Goal: Information Seeking & Learning: Learn about a topic

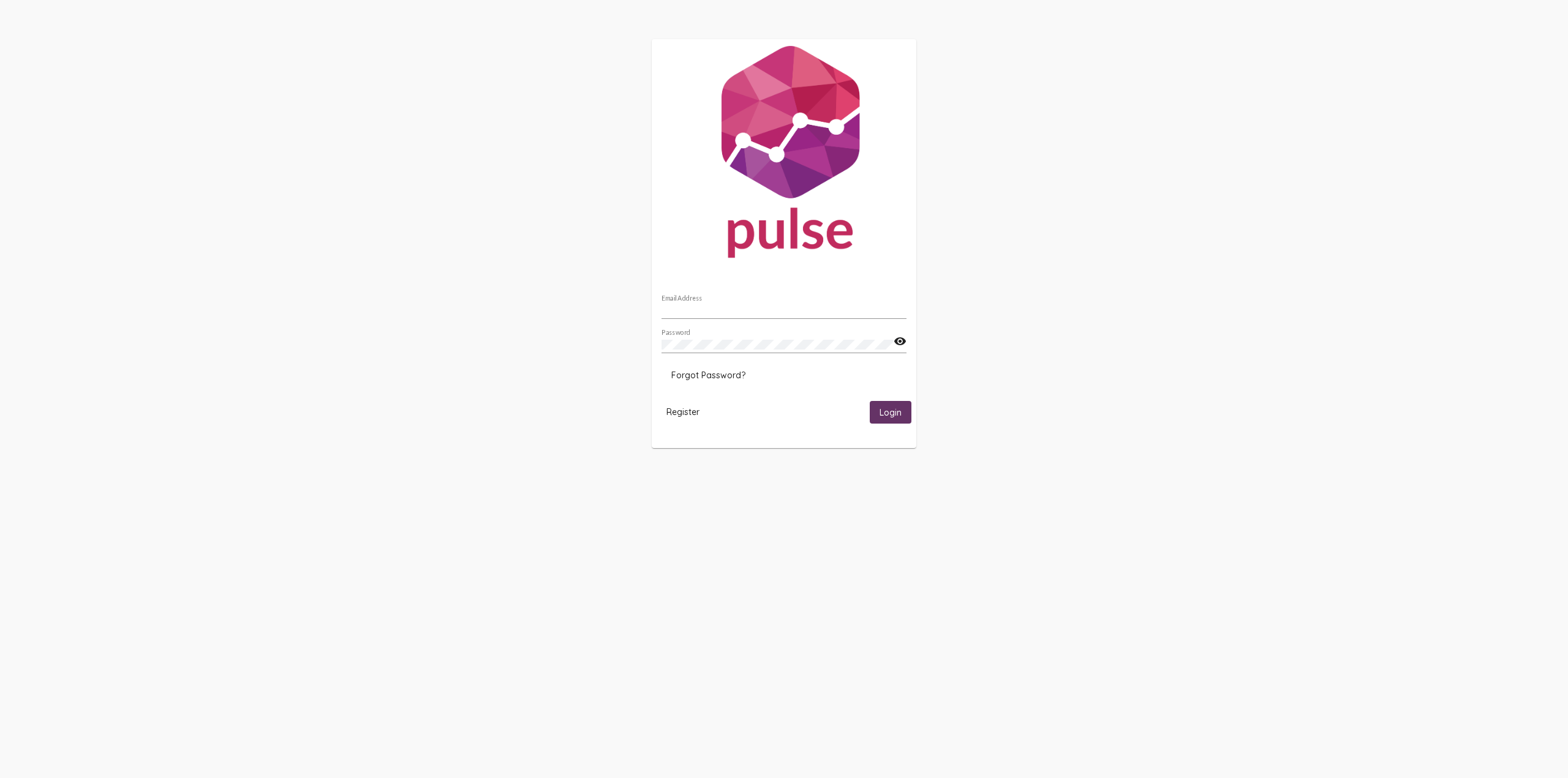
type input "spapadakis@lafh.org"
click at [890, 412] on span "Login" at bounding box center [891, 413] width 22 height 11
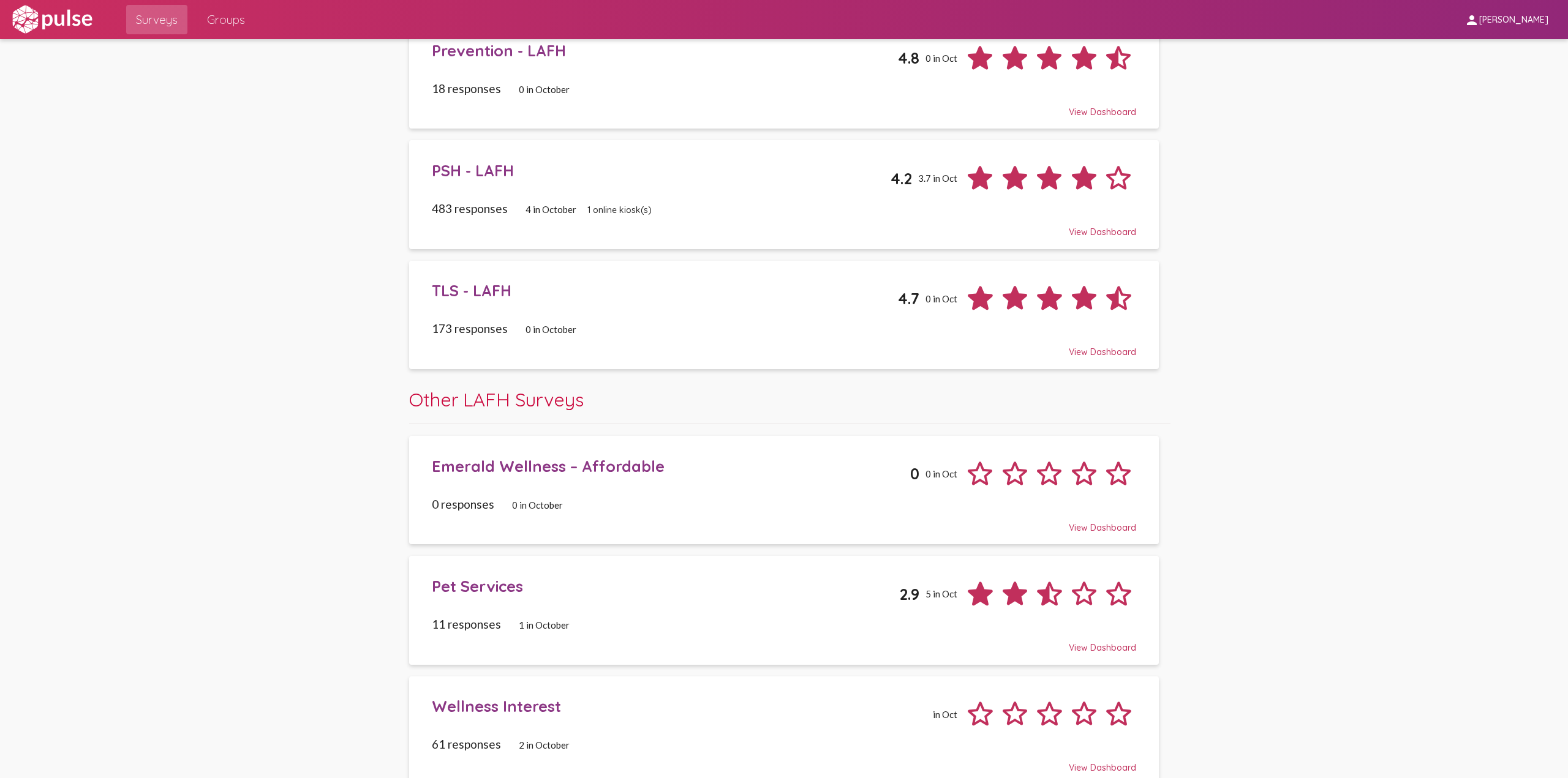
scroll to position [853, 0]
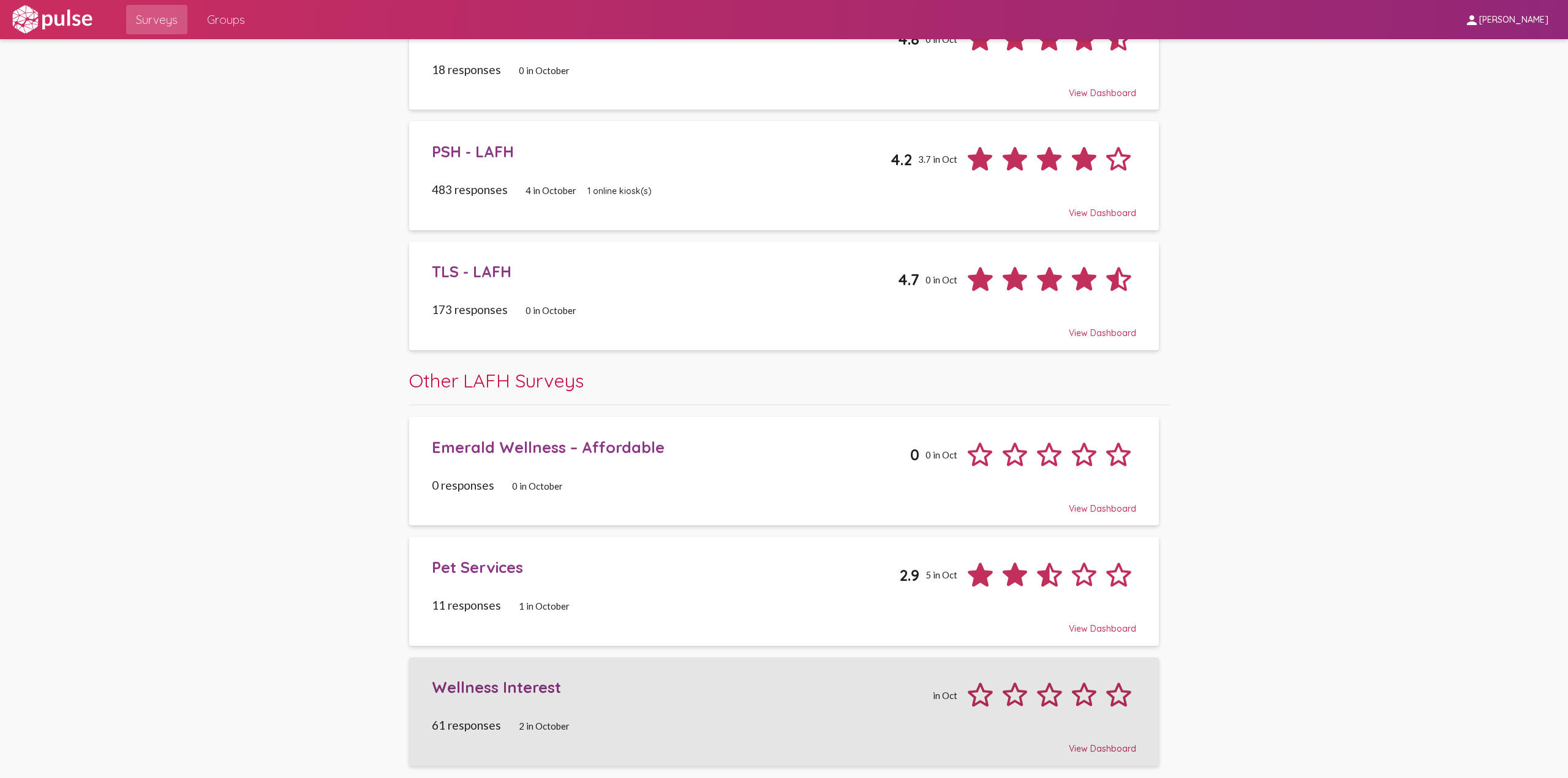
click at [490, 689] on div "Wellness Interest" at bounding box center [679, 687] width 495 height 19
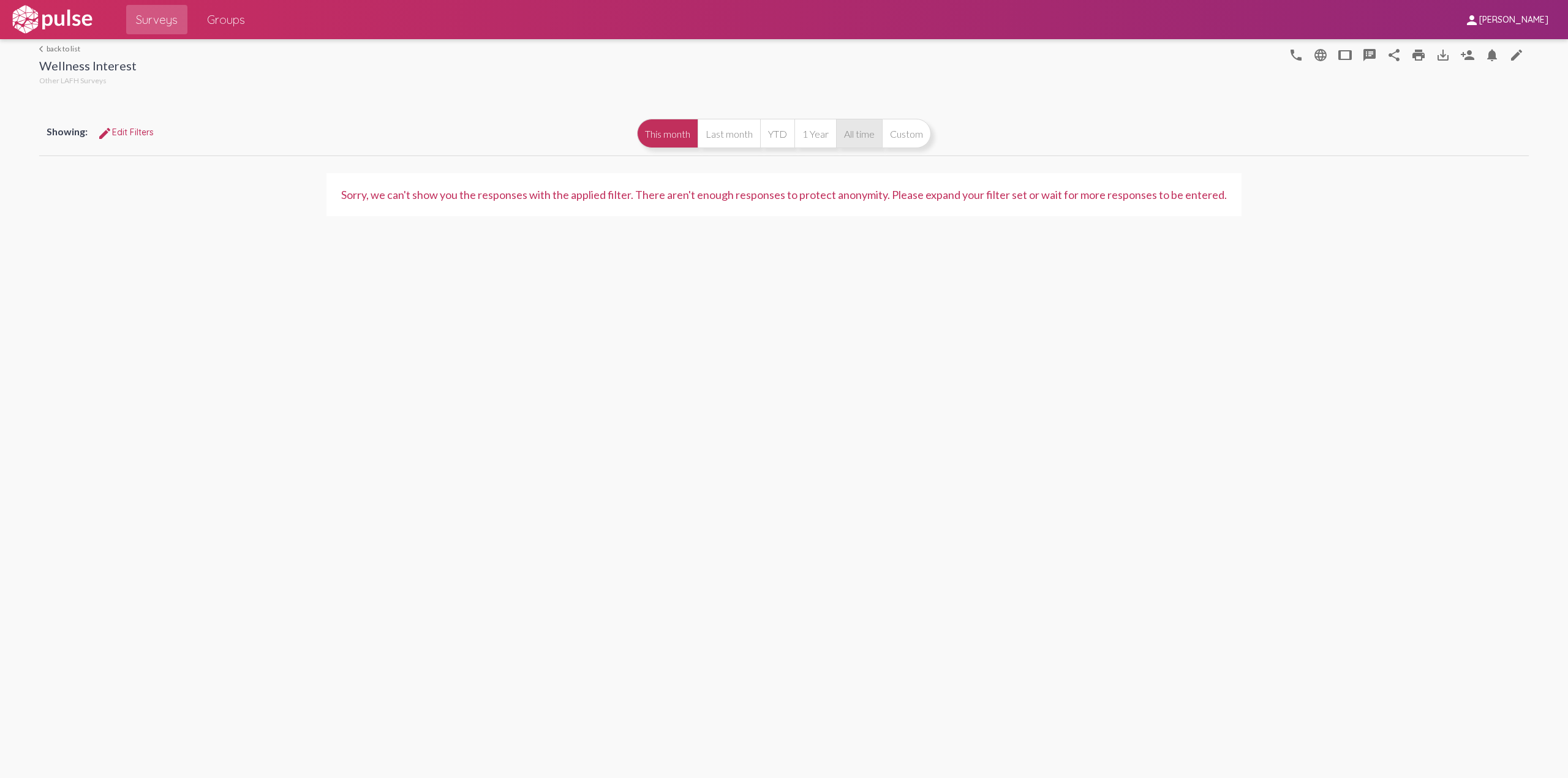
click at [866, 135] on button "All time" at bounding box center [859, 133] width 46 height 29
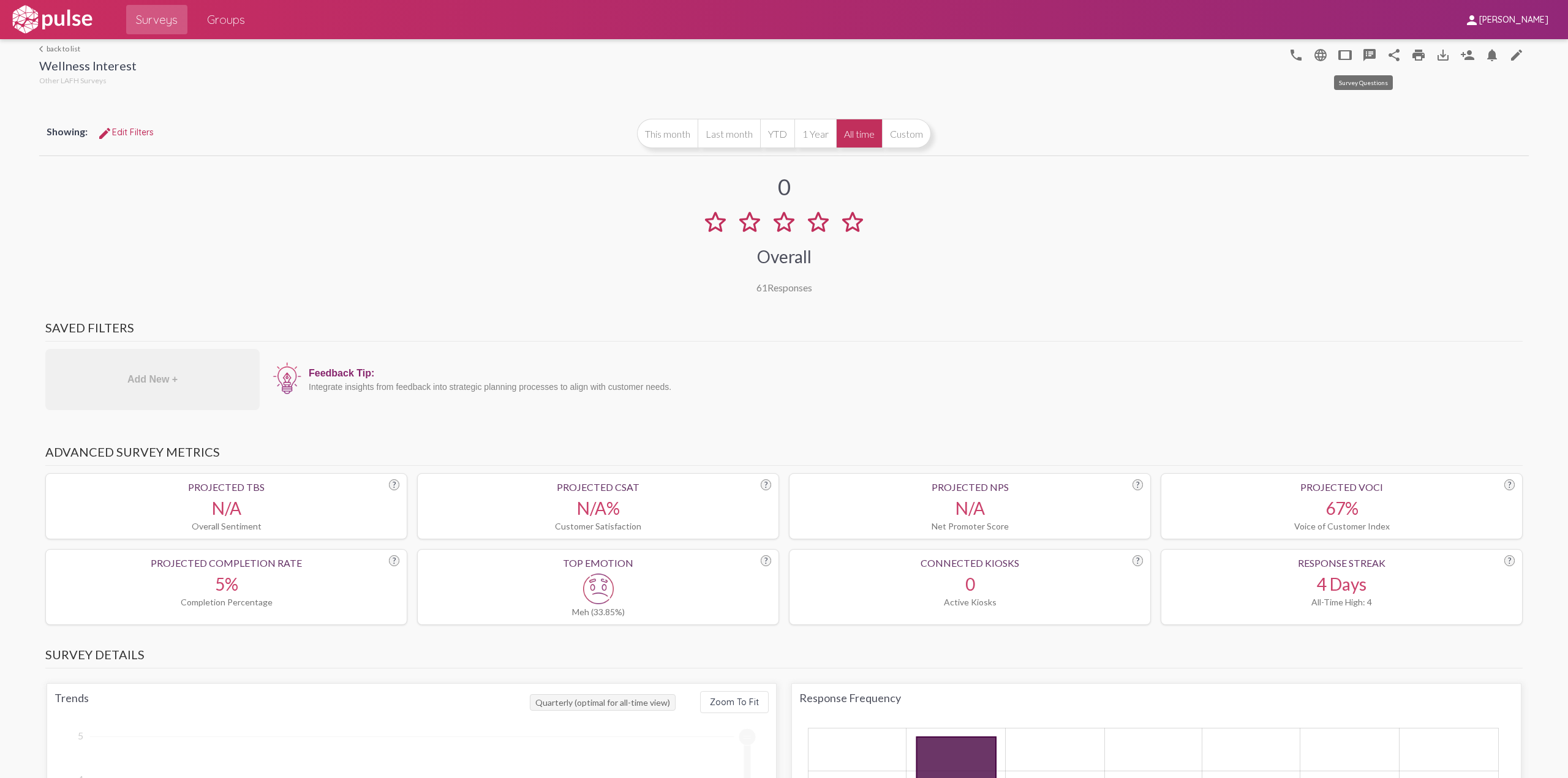
click at [1362, 56] on mat-icon "speaker_notes" at bounding box center [1370, 55] width 15 height 15
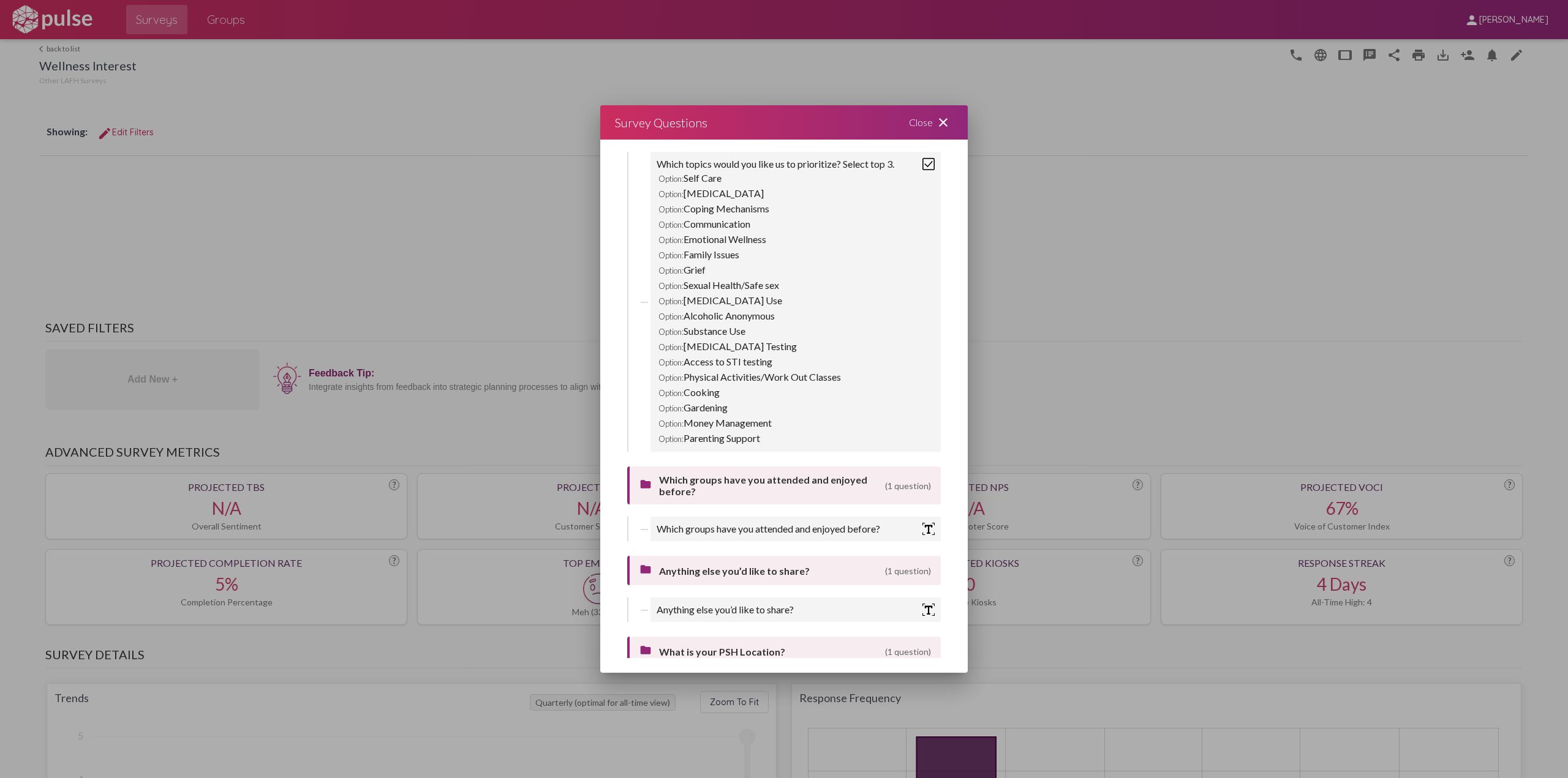
scroll to position [423, 0]
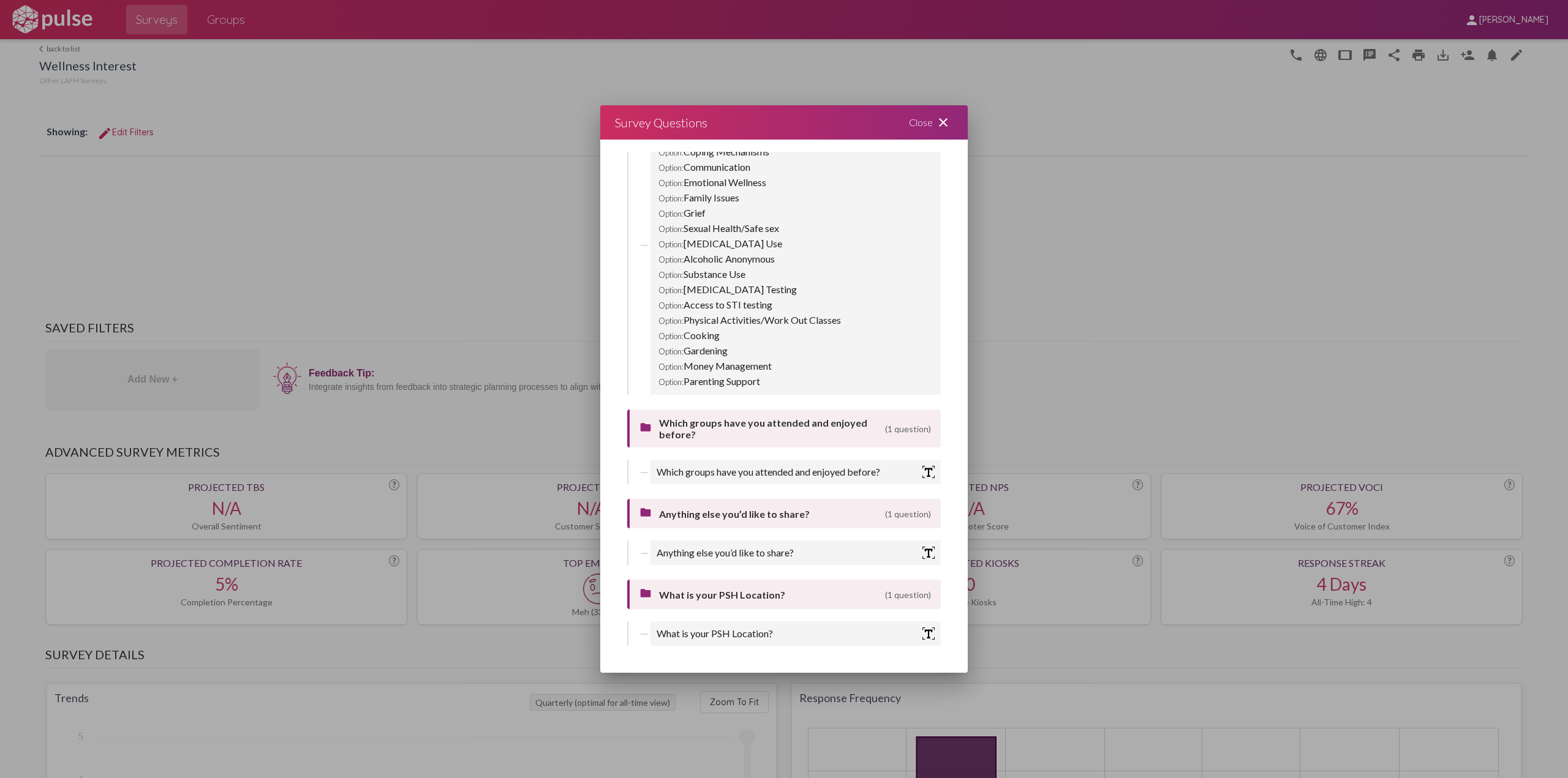
click at [943, 124] on mat-icon "close" at bounding box center [943, 123] width 15 height 15
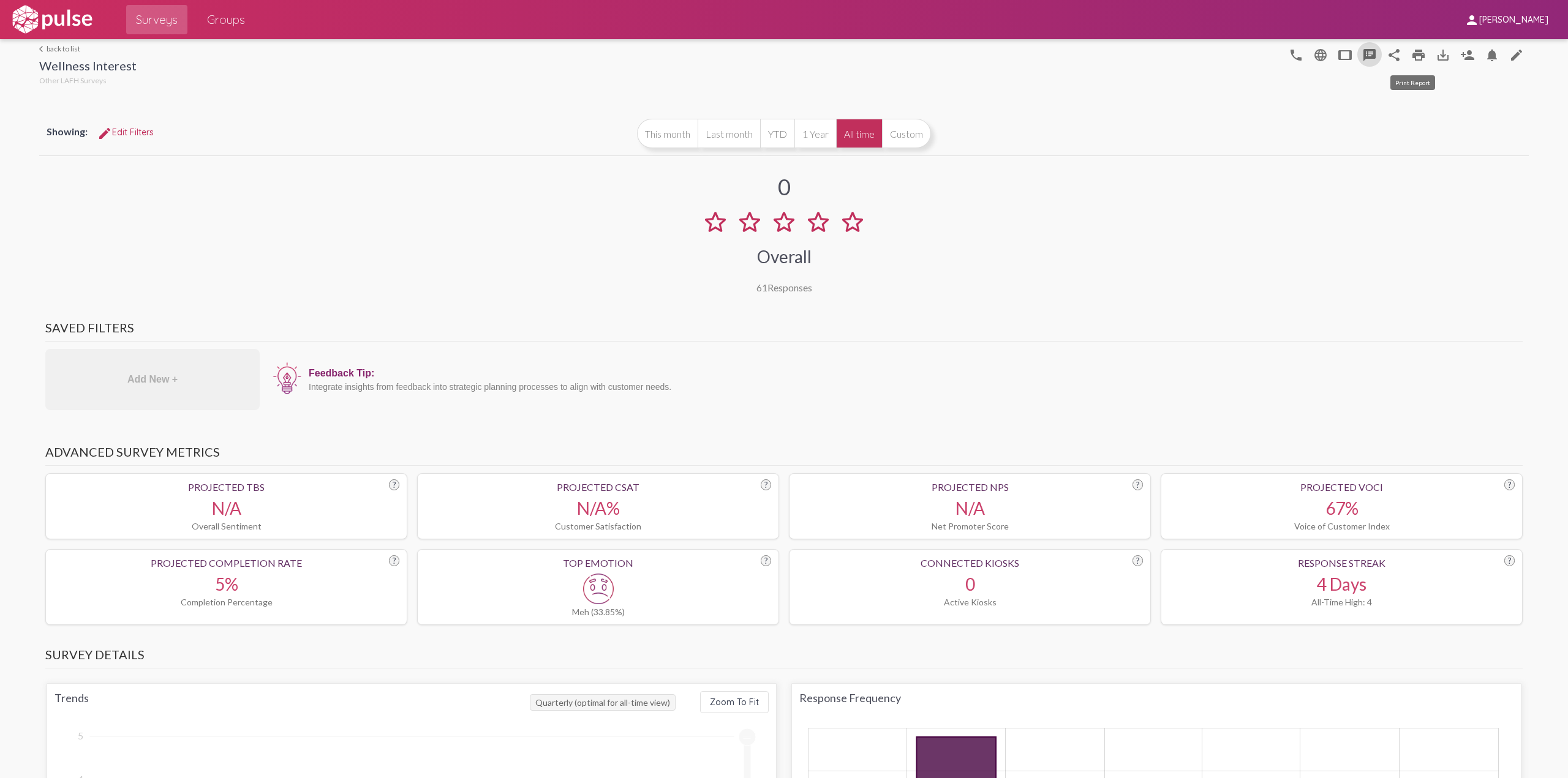
click at [1419, 53] on mat-icon "print" at bounding box center [1419, 55] width 15 height 15
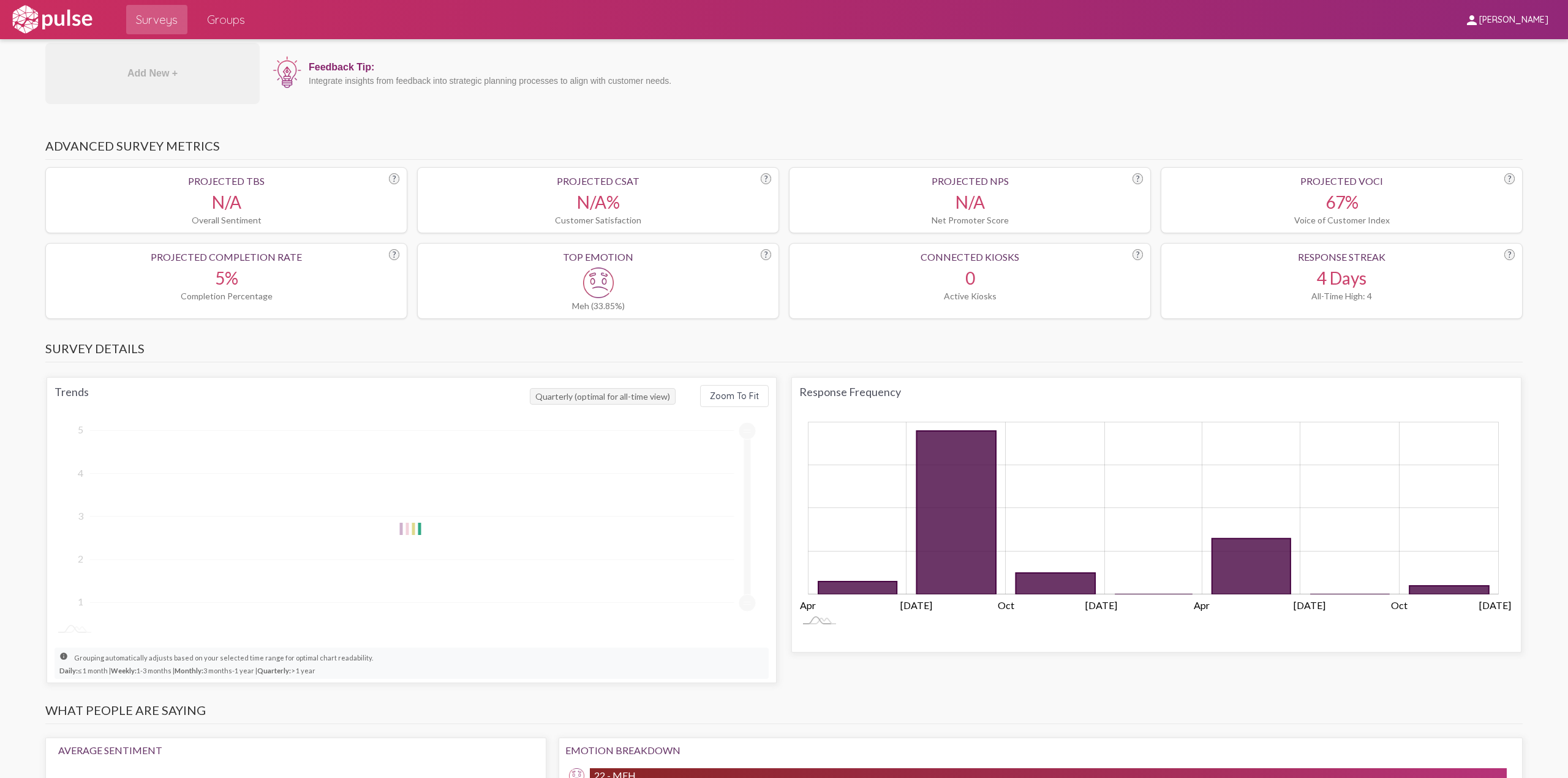
scroll to position [0, 0]
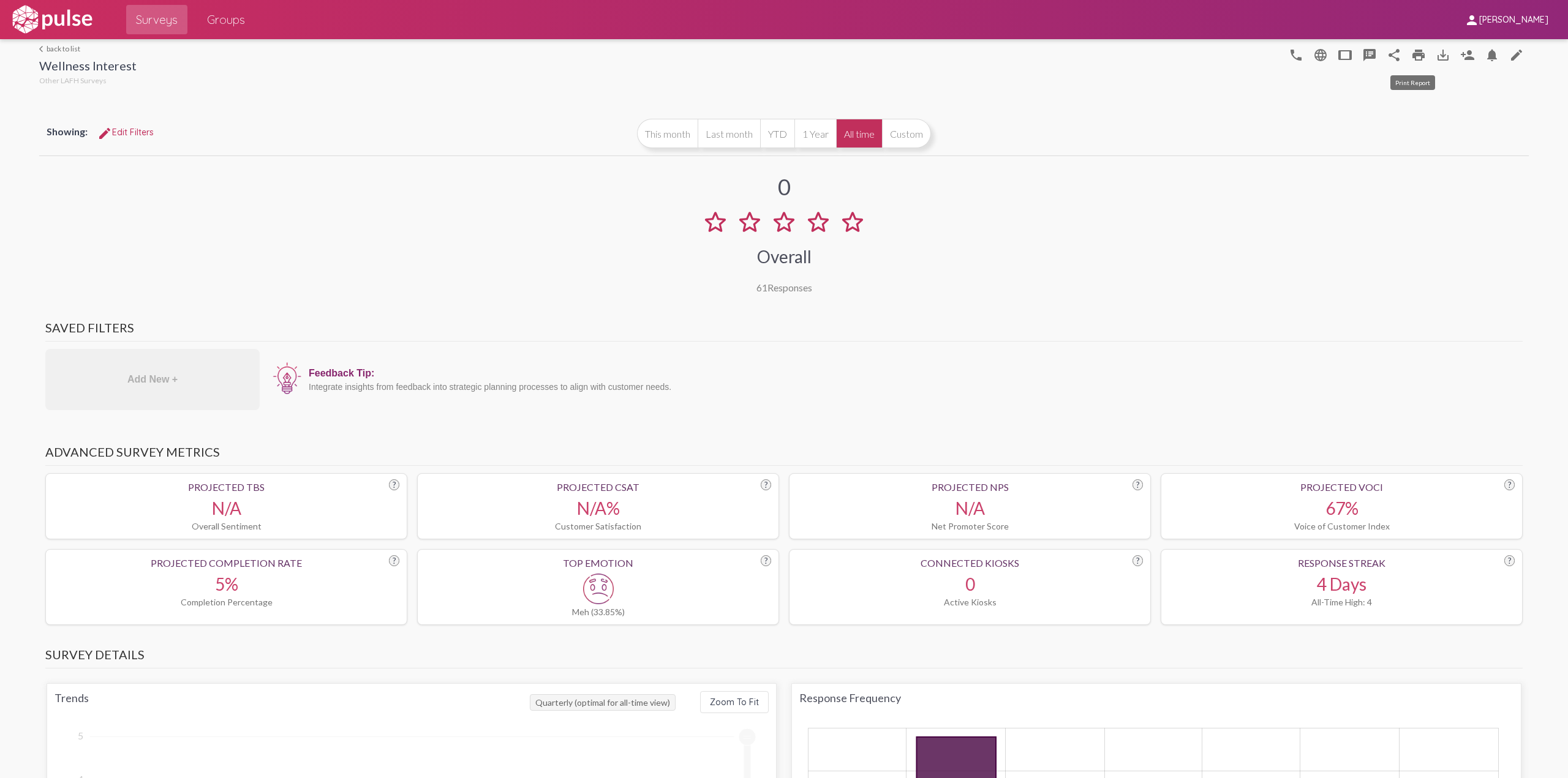
click at [1406, 53] on link "print" at bounding box center [1418, 54] width 24 height 24
click at [151, 27] on span "Surveys" at bounding box center [156, 20] width 42 height 22
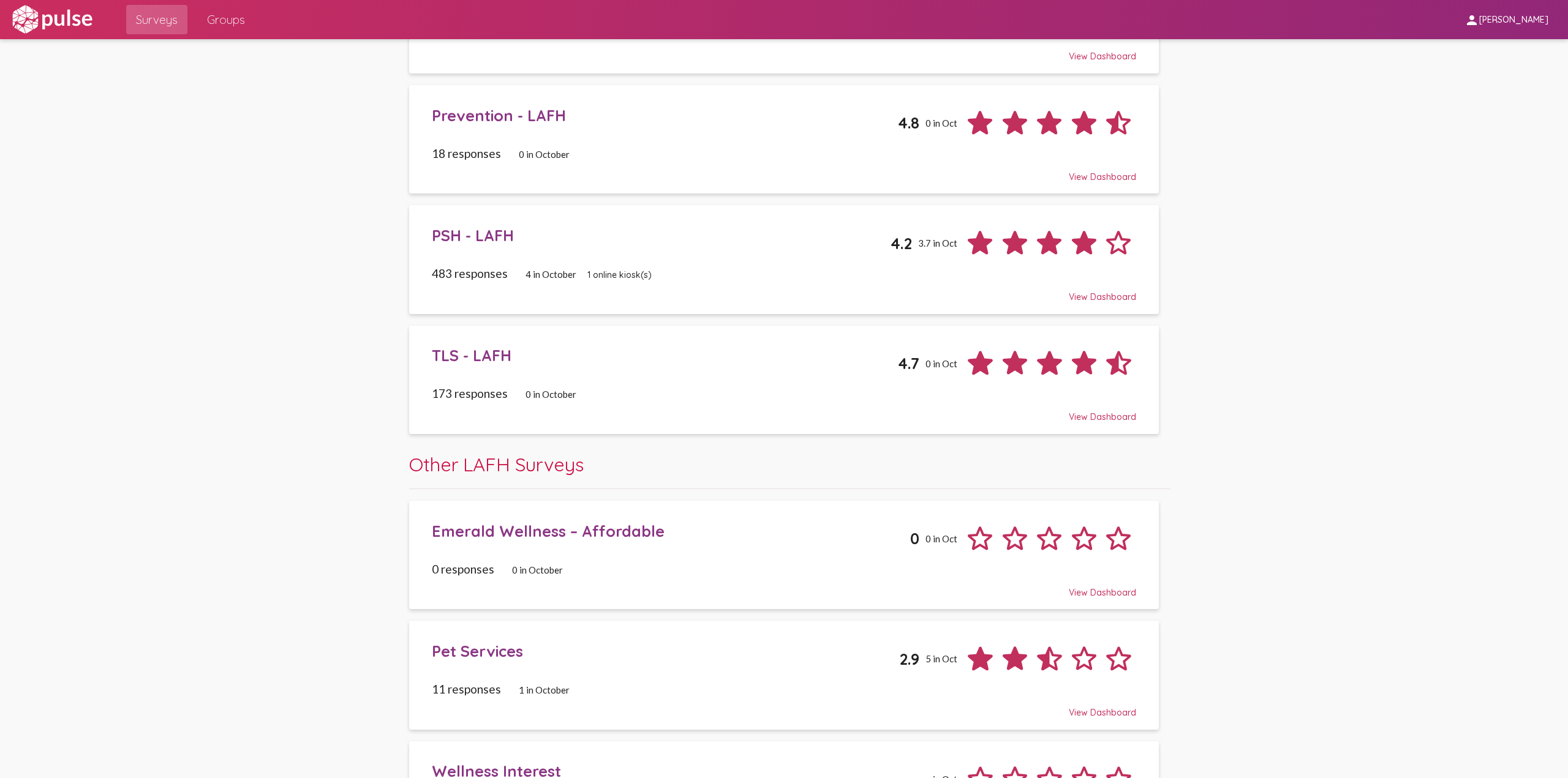
scroll to position [853, 0]
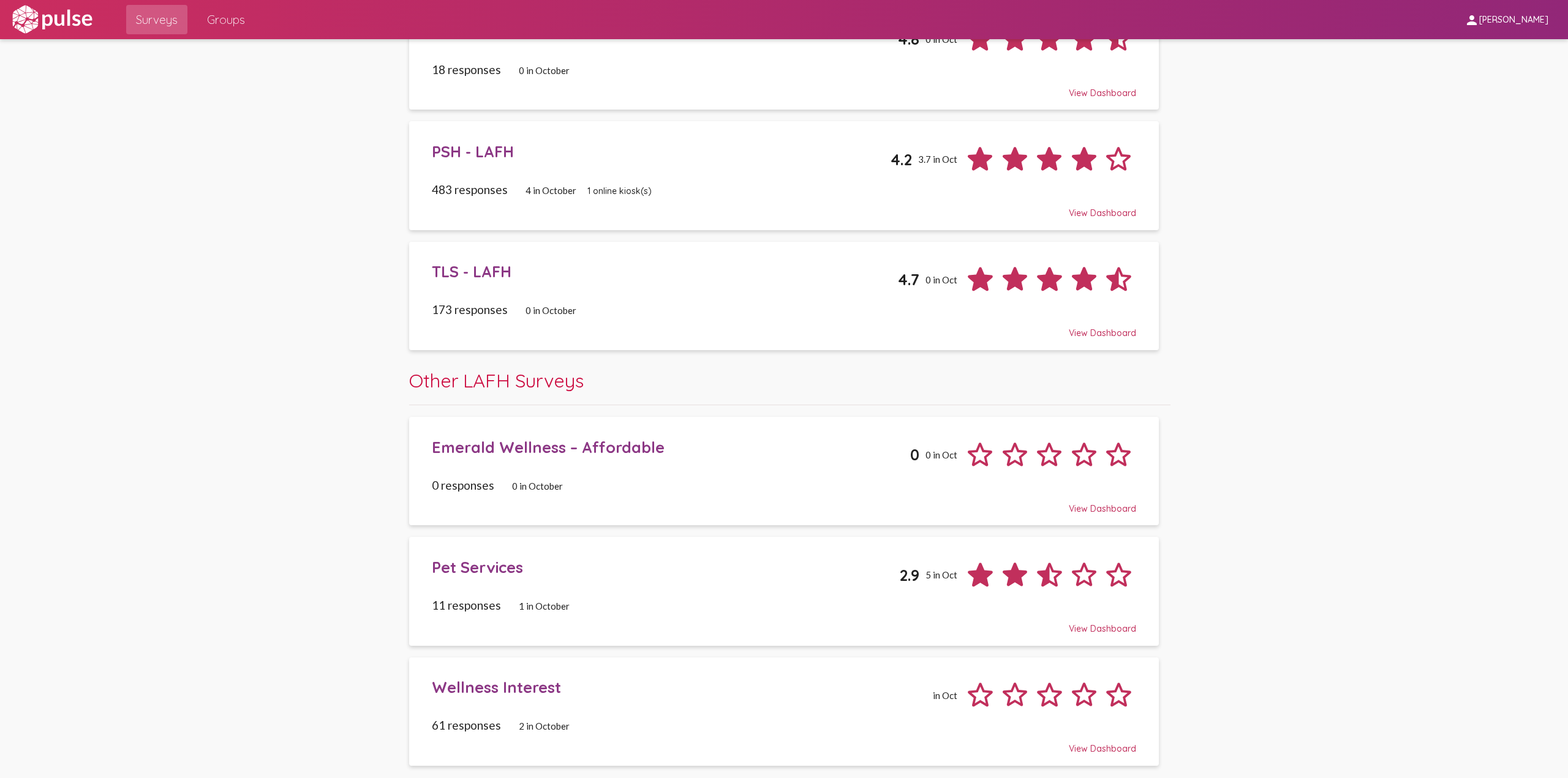
click at [493, 446] on div "Emerald Wellness – Affordable" at bounding box center [670, 447] width 478 height 19
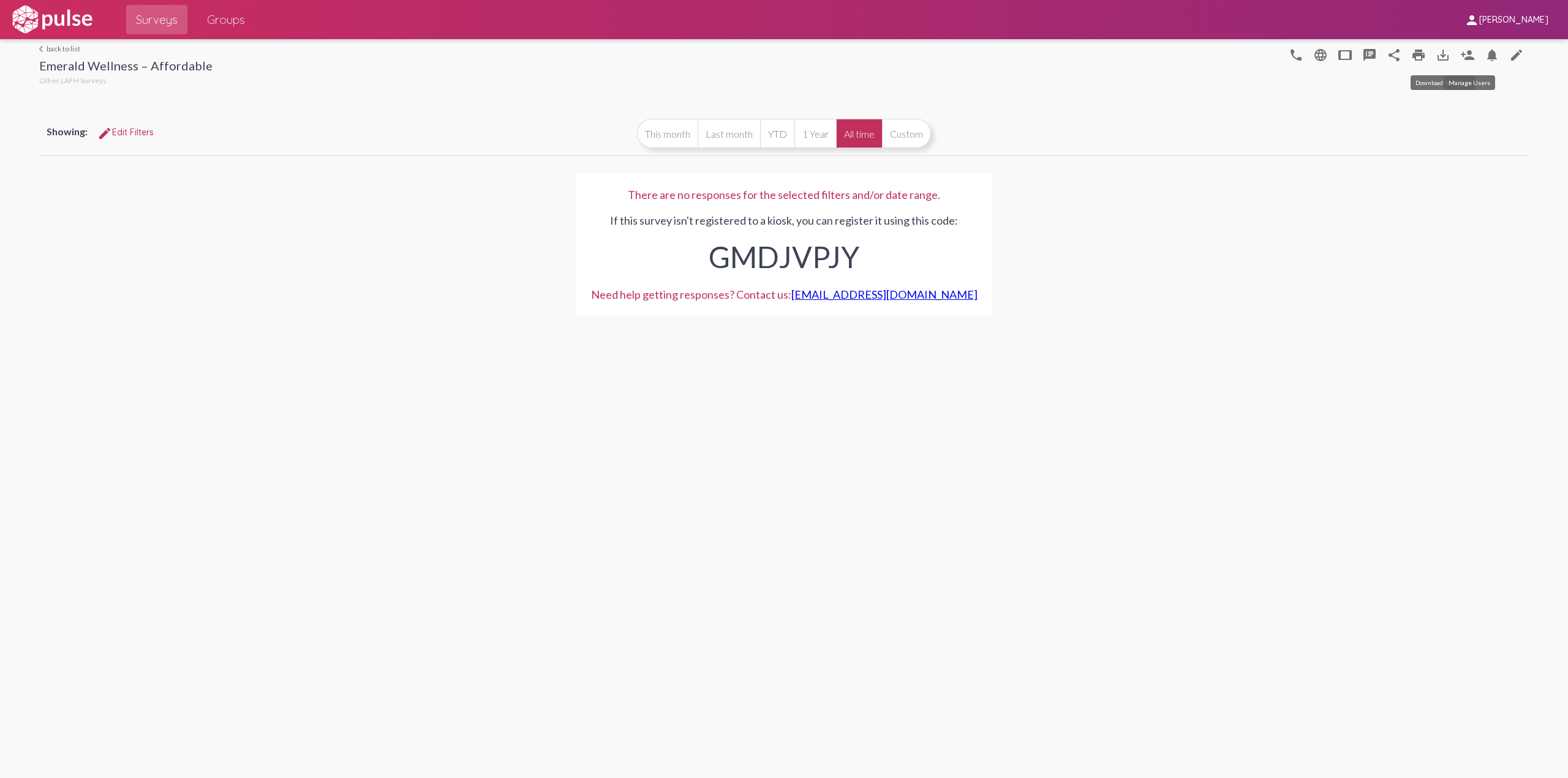
click at [1466, 50] on mat-icon "person_add" at bounding box center [1468, 55] width 15 height 15
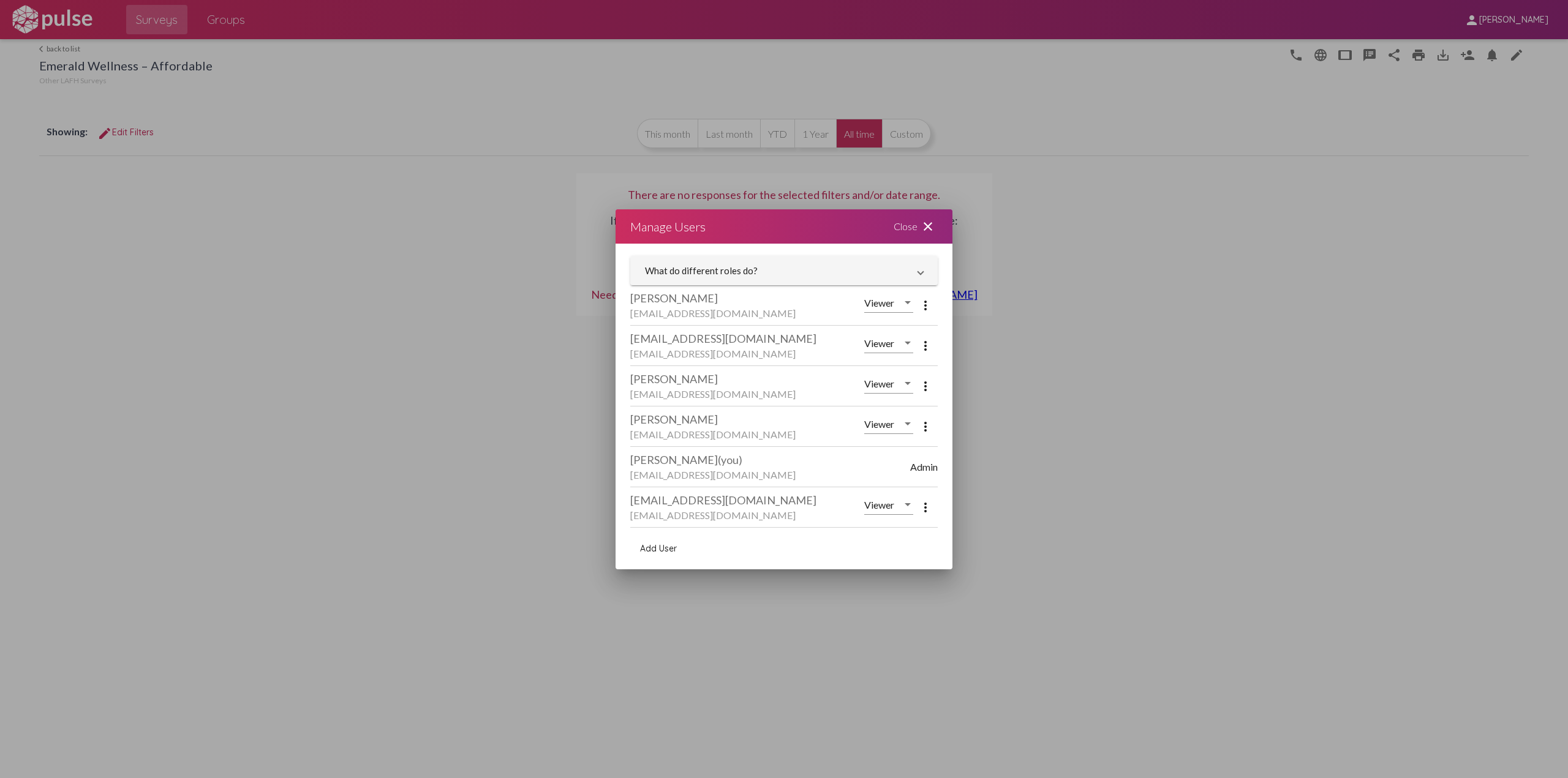
click at [929, 230] on mat-icon "close" at bounding box center [928, 226] width 15 height 15
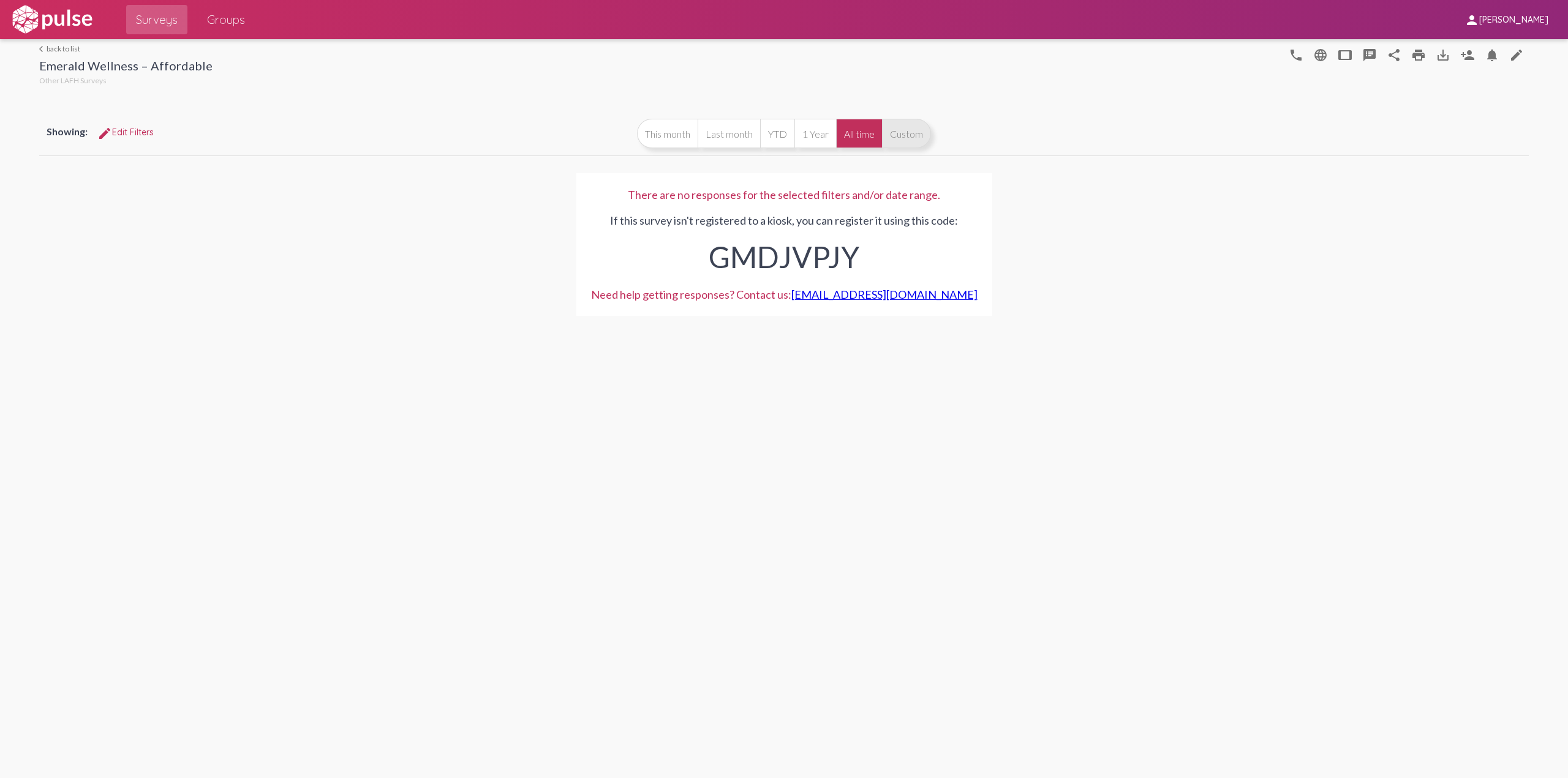
click at [902, 137] on button "Custom" at bounding box center [906, 133] width 49 height 29
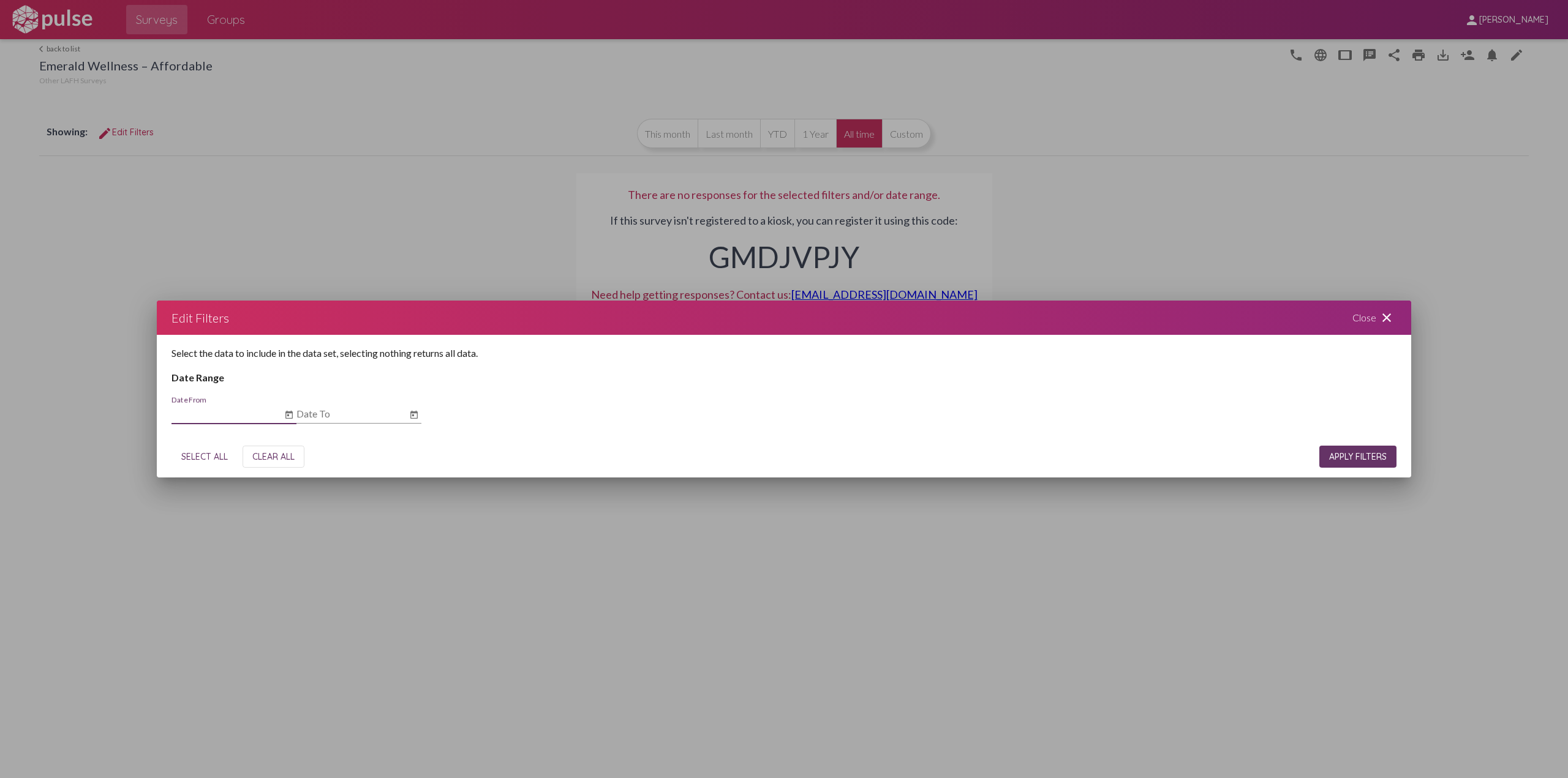
click at [1379, 312] on mat-icon "close" at bounding box center [1386, 318] width 15 height 15
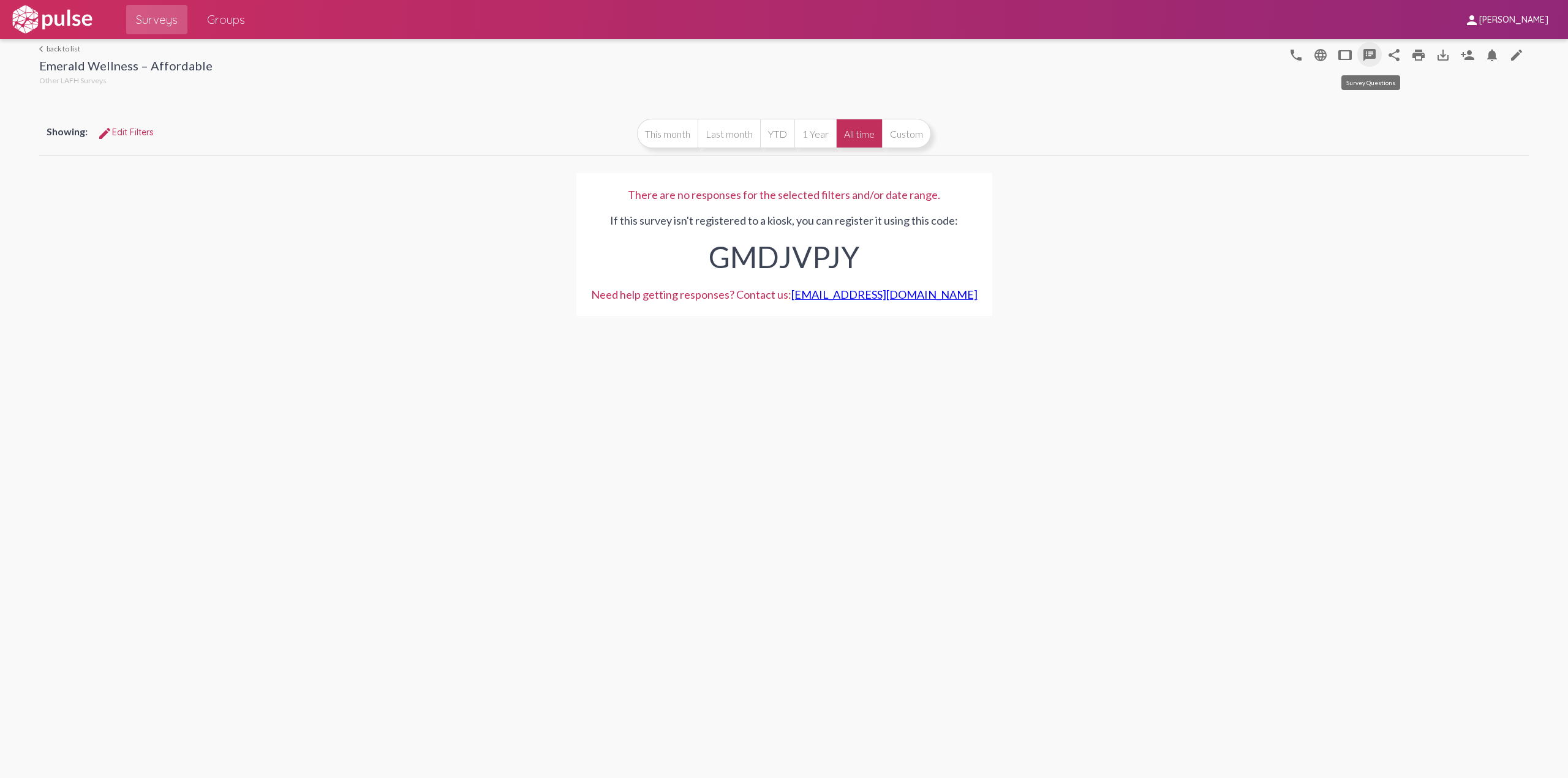
click at [1373, 51] on mat-icon "speaker_notes" at bounding box center [1370, 55] width 15 height 15
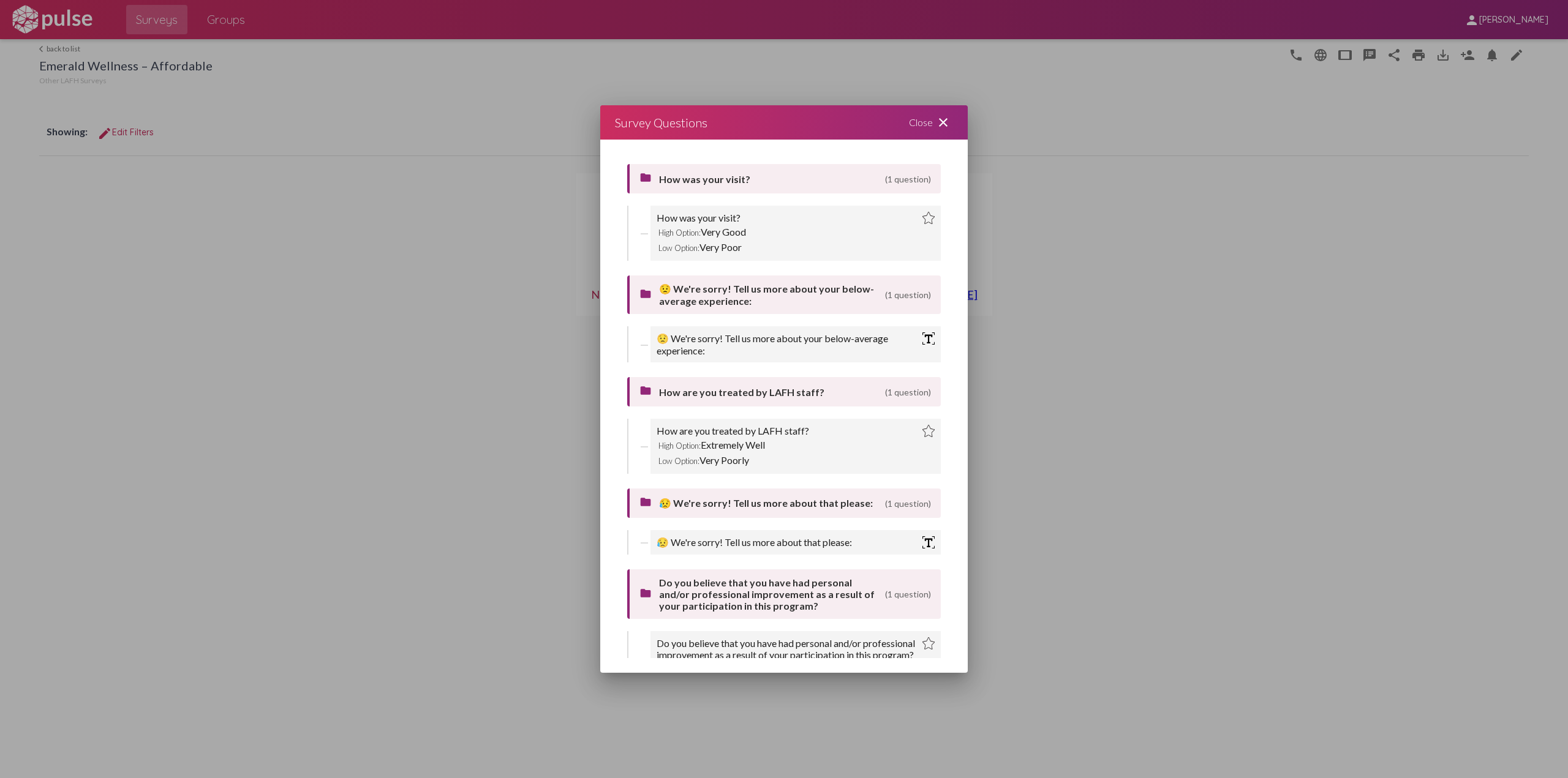
click at [941, 121] on mat-icon "close" at bounding box center [943, 123] width 15 height 15
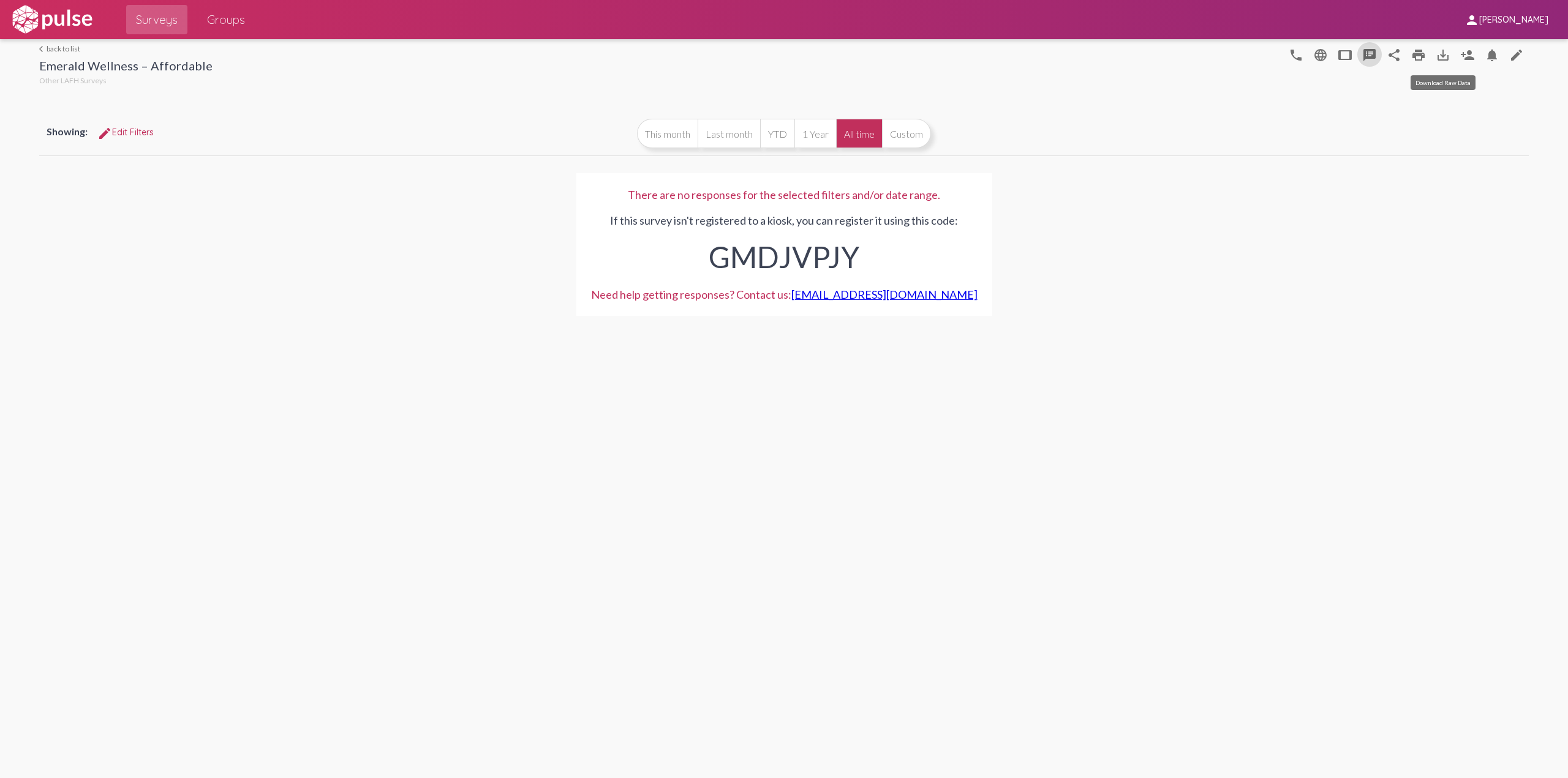
click at [1441, 51] on mat-icon "save_alt" at bounding box center [1443, 55] width 15 height 15
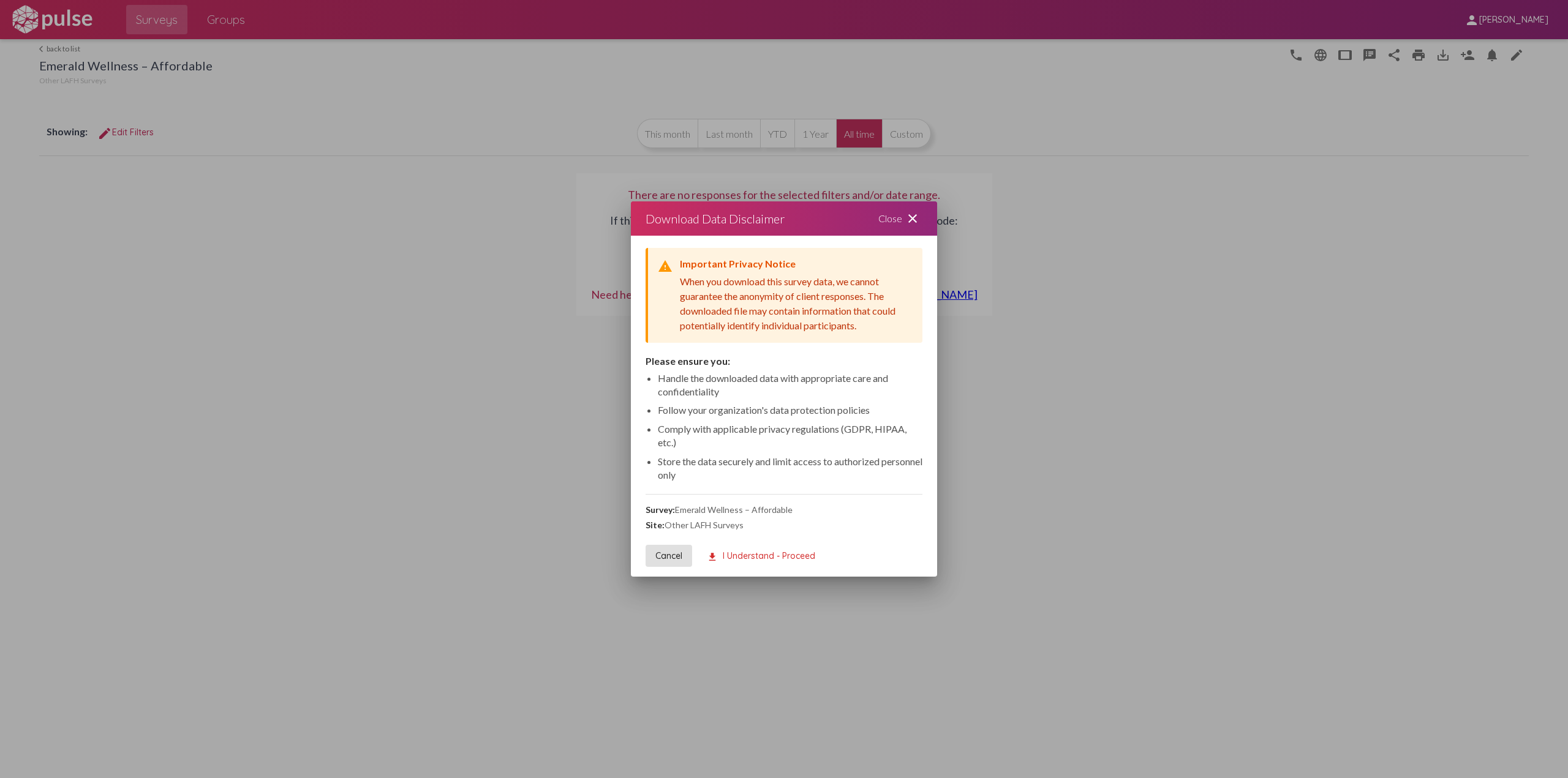
click at [904, 218] on div "Close close" at bounding box center [900, 218] width 73 height 34
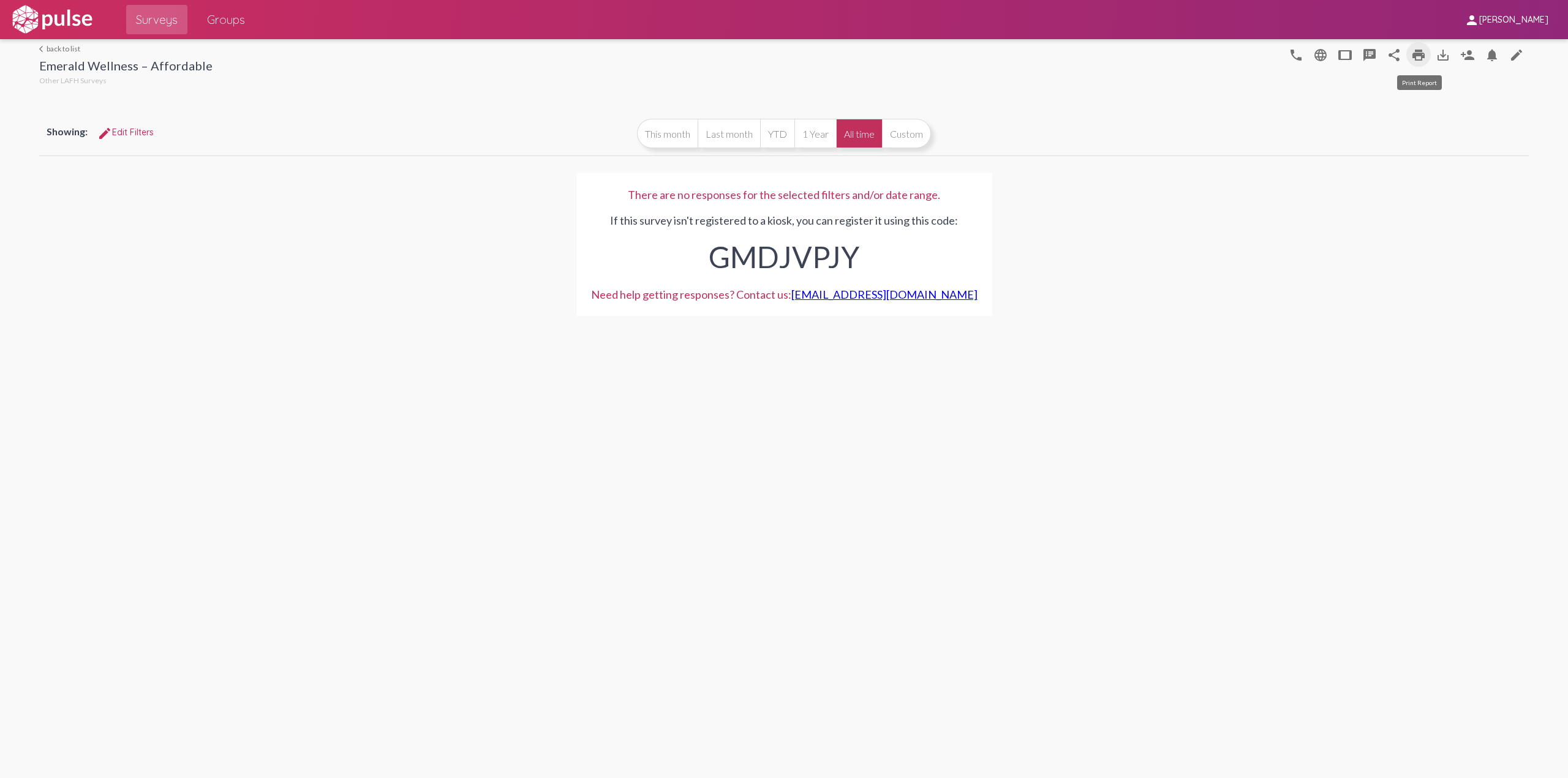
click at [1414, 52] on mat-icon "print" at bounding box center [1419, 55] width 15 height 15
click at [1346, 56] on mat-icon "tablet" at bounding box center [1345, 55] width 15 height 15
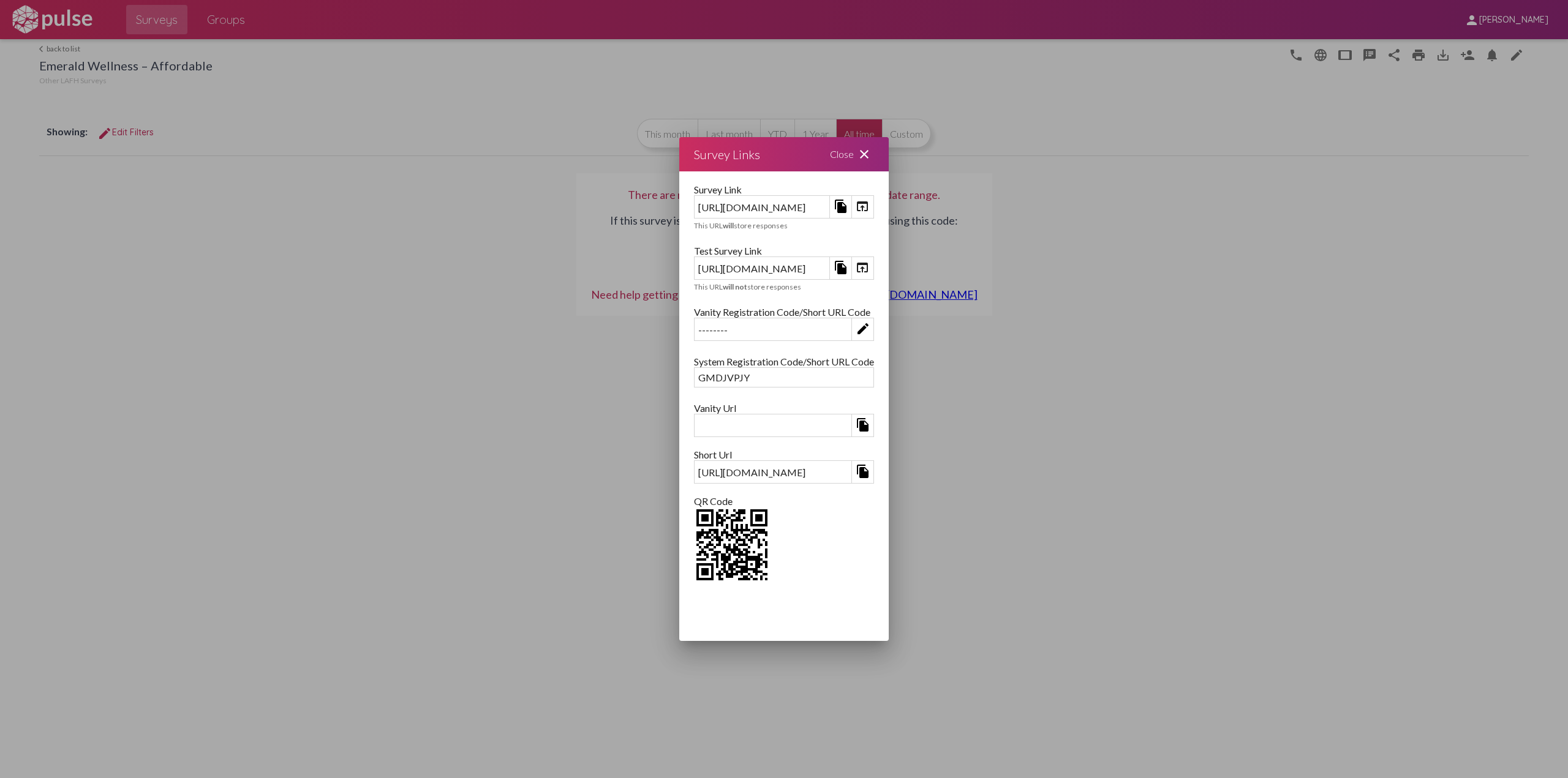
click at [870, 267] on mat-icon "open_in_browser" at bounding box center [862, 268] width 15 height 15
click at [848, 270] on mat-icon "file_copy" at bounding box center [841, 268] width 15 height 15
click at [829, 260] on div "https://kiosk.pulseforgood.com/survey/a721b8e0-266b-414b-a57c-67ec57948c31;test" at bounding box center [762, 268] width 135 height 19
click at [829, 266] on div "https://kiosk.pulseforgood.com/survey/a721b8e0-266b-414b-a57c-67ec57948c31;test" at bounding box center [762, 268] width 135 height 19
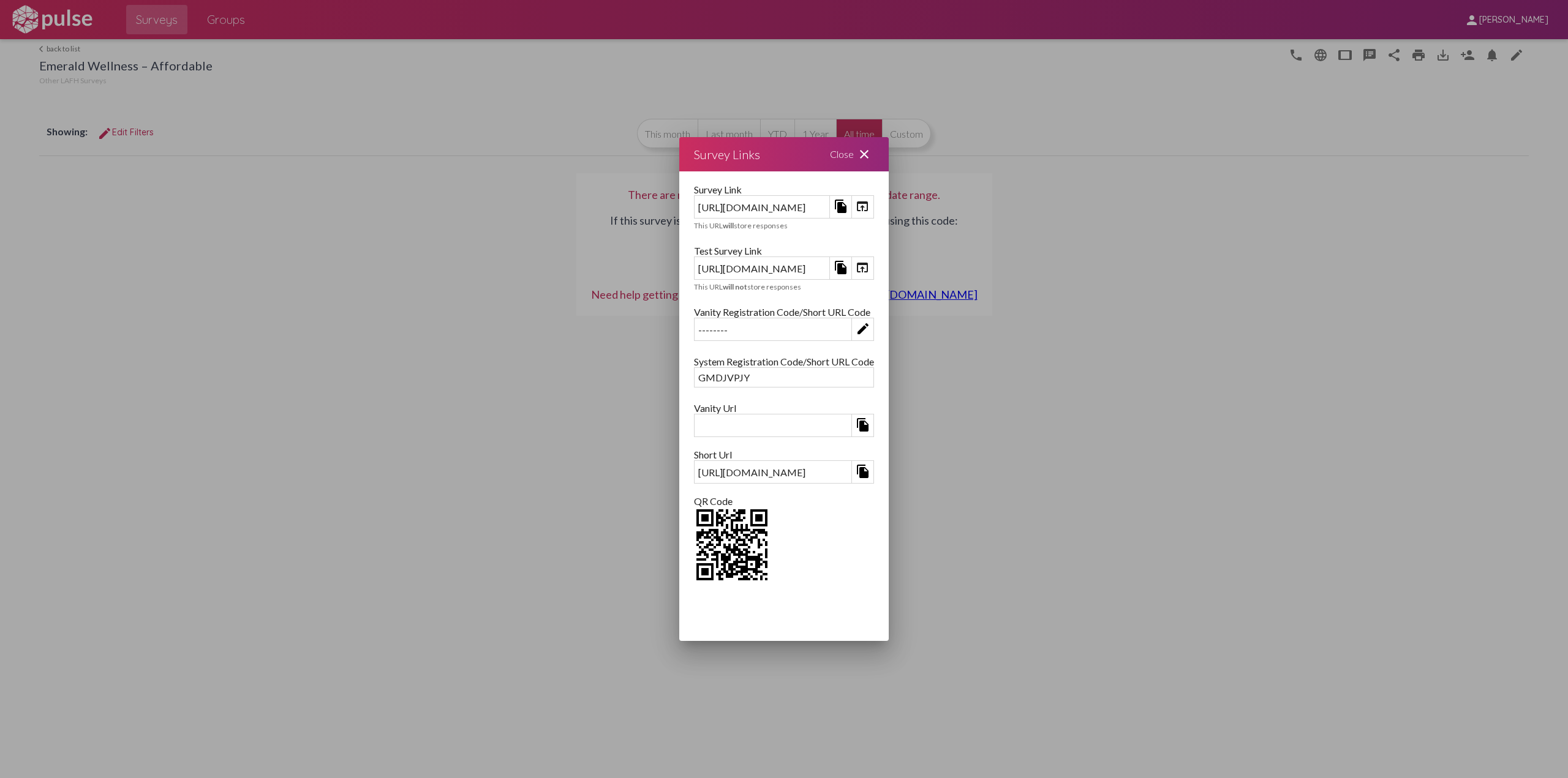
click at [829, 266] on div "https://kiosk.pulseforgood.com/survey/a721b8e0-266b-414b-a57c-67ec57948c31;test" at bounding box center [762, 268] width 135 height 19
copy div "https://kiosk.pulseforgood.com/survey/a721b8e0-266b-414b-a57c-67ec57948c31;test"
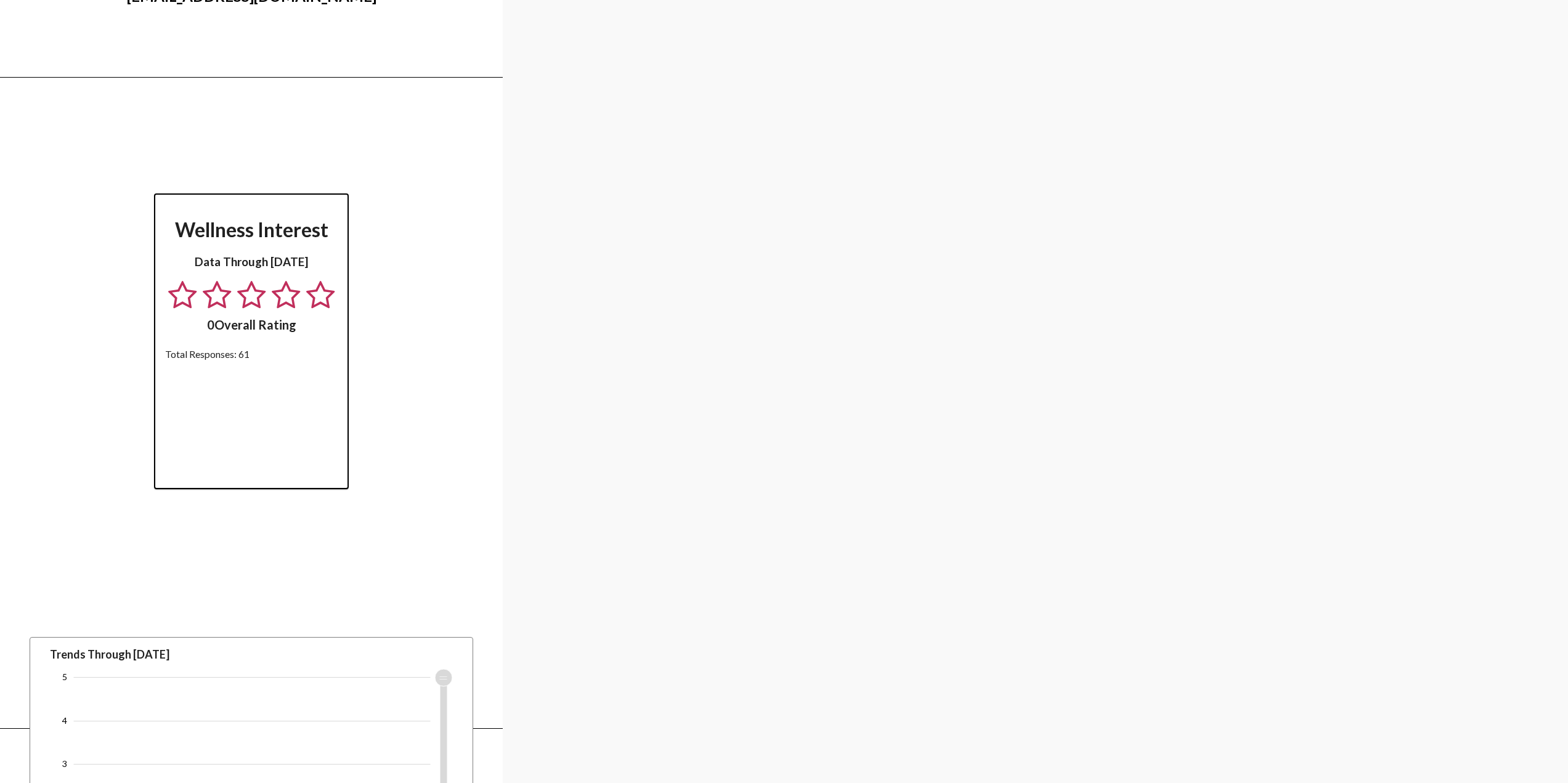
scroll to position [345, 0]
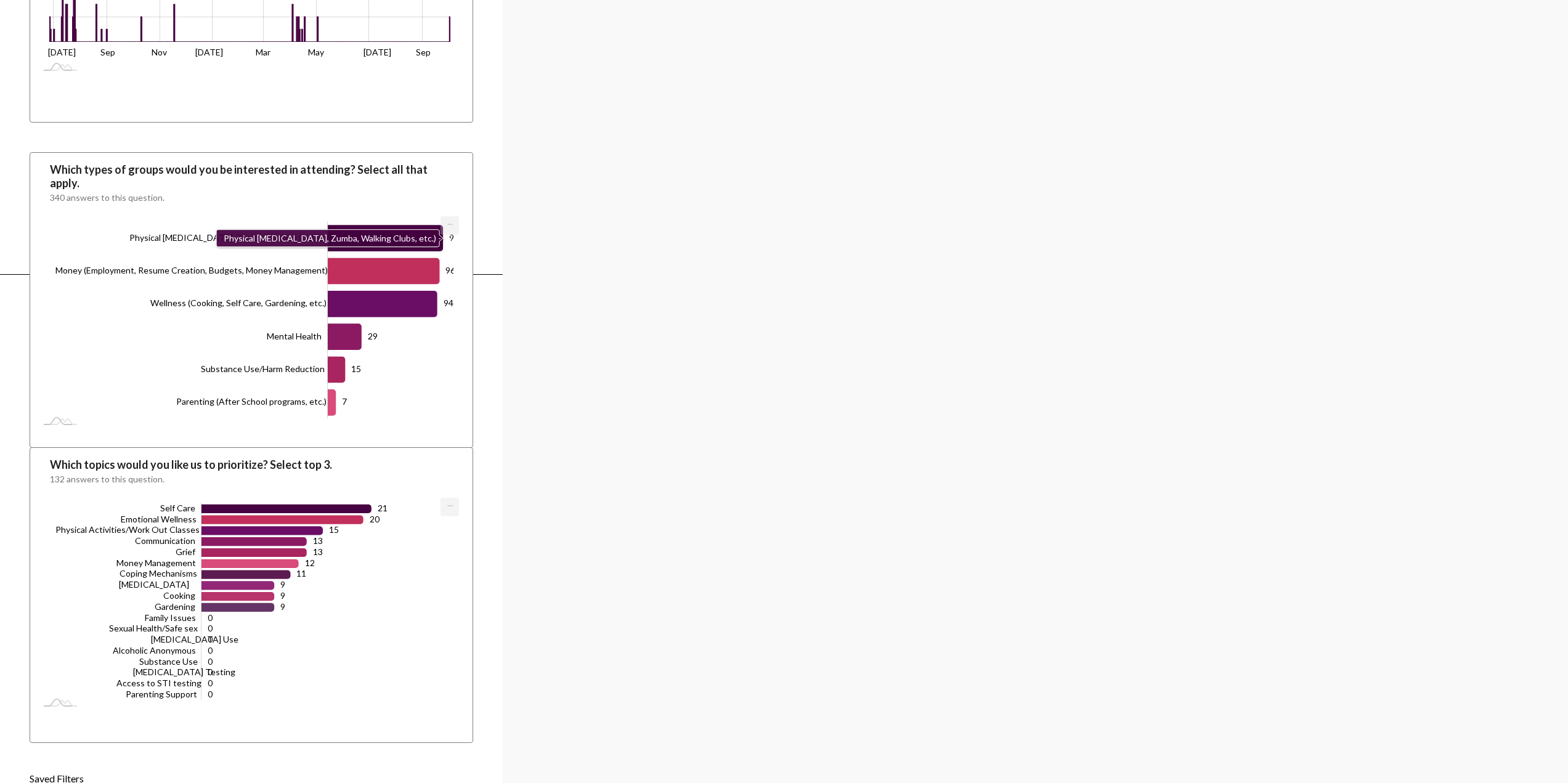
scroll to position [1680, 0]
click at [53, 780] on div "Saved Filters" at bounding box center [251, 777] width 444 height 12
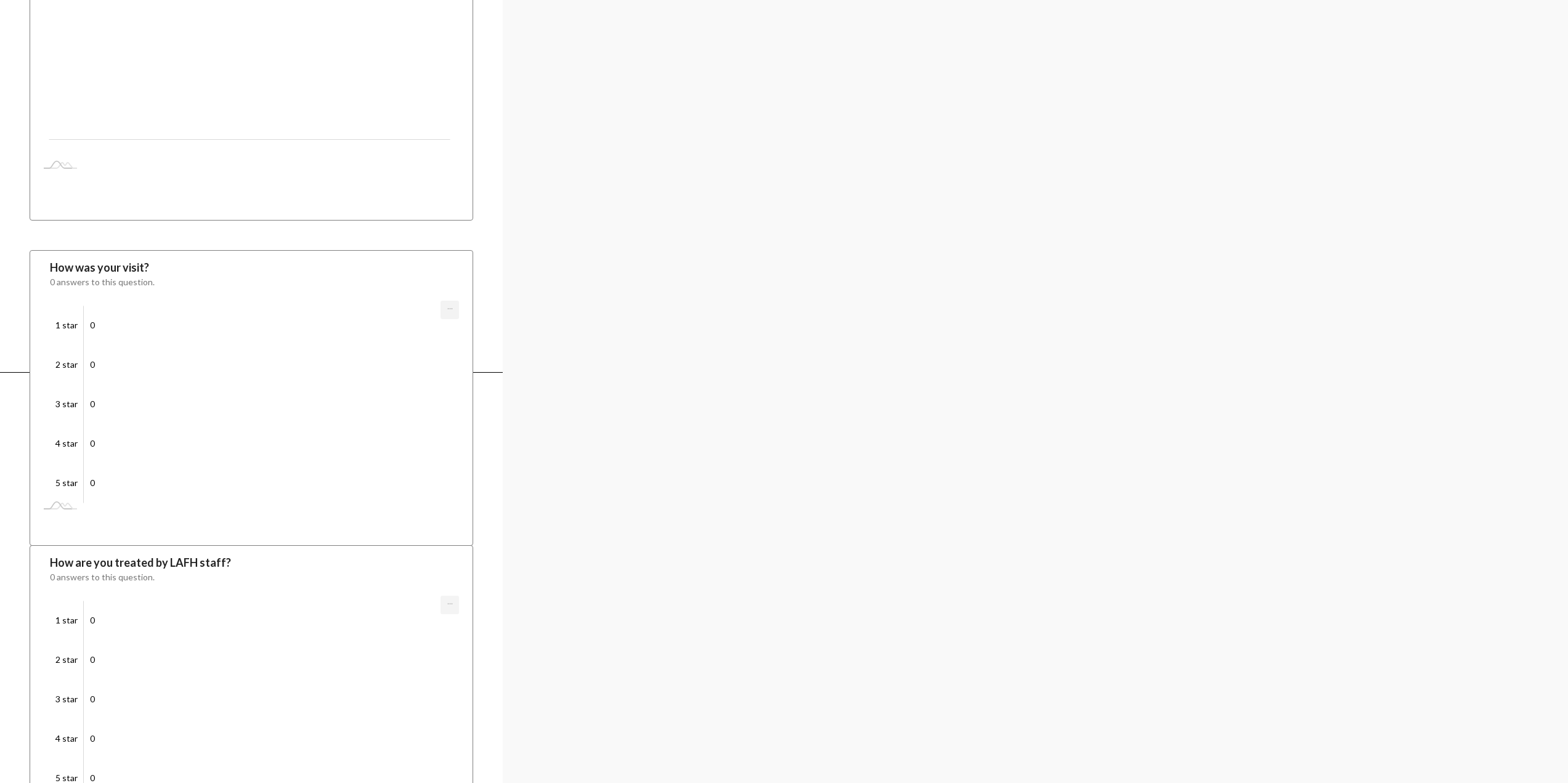
scroll to position [1359, 0]
